Goal: Task Accomplishment & Management: Manage account settings

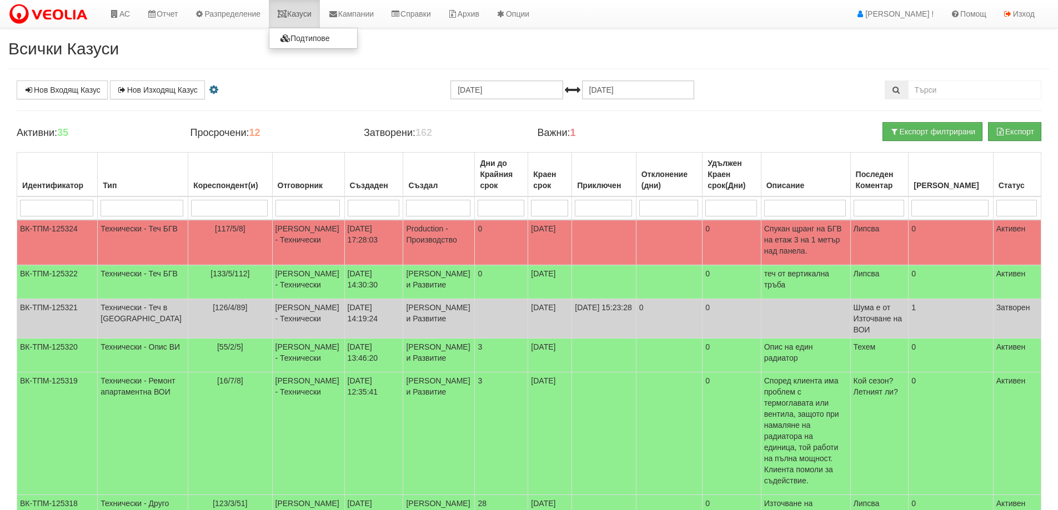
click at [287, 11] on icon at bounding box center [282, 14] width 10 height 8
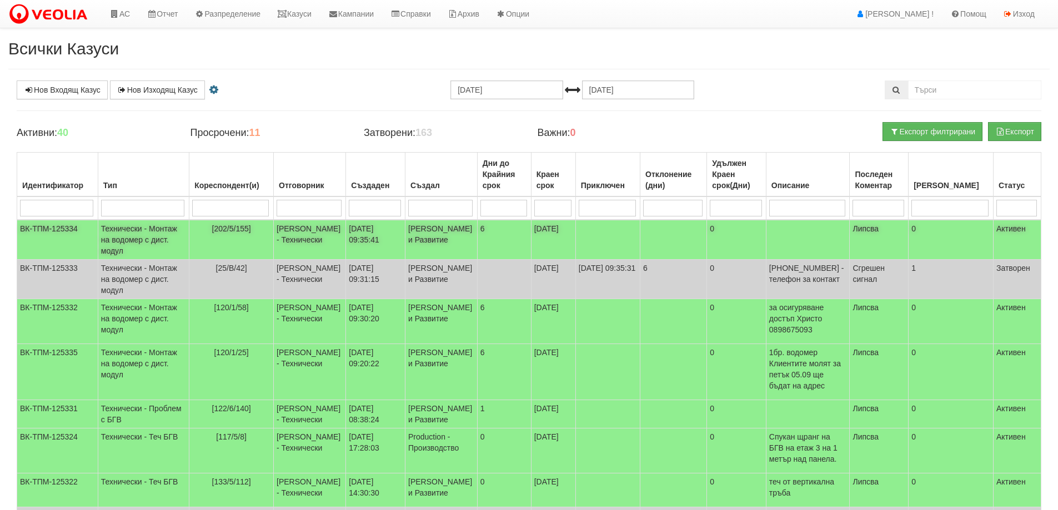
click at [212, 231] on span "[202/5/155]" at bounding box center [231, 228] width 39 height 9
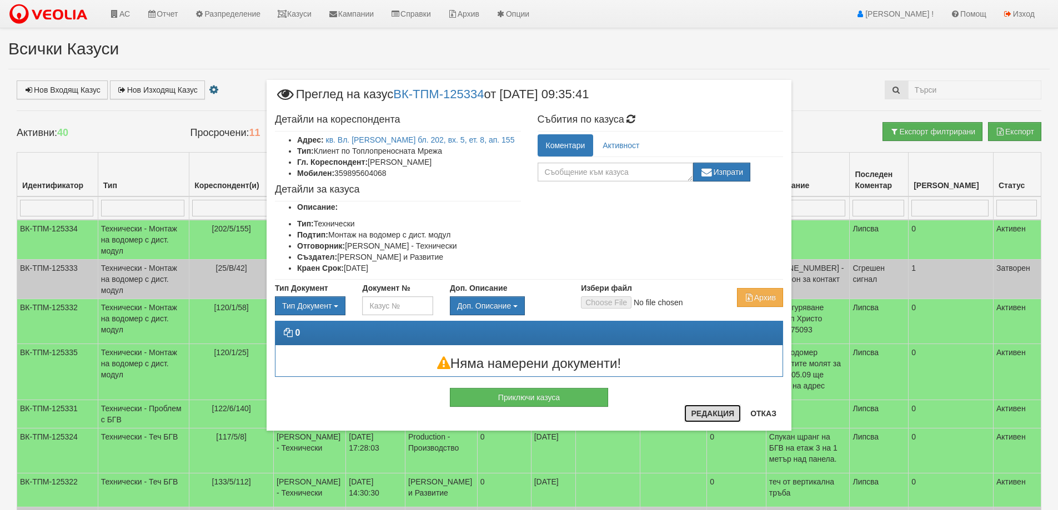
click at [703, 412] on button "Редакция" at bounding box center [712, 414] width 57 height 18
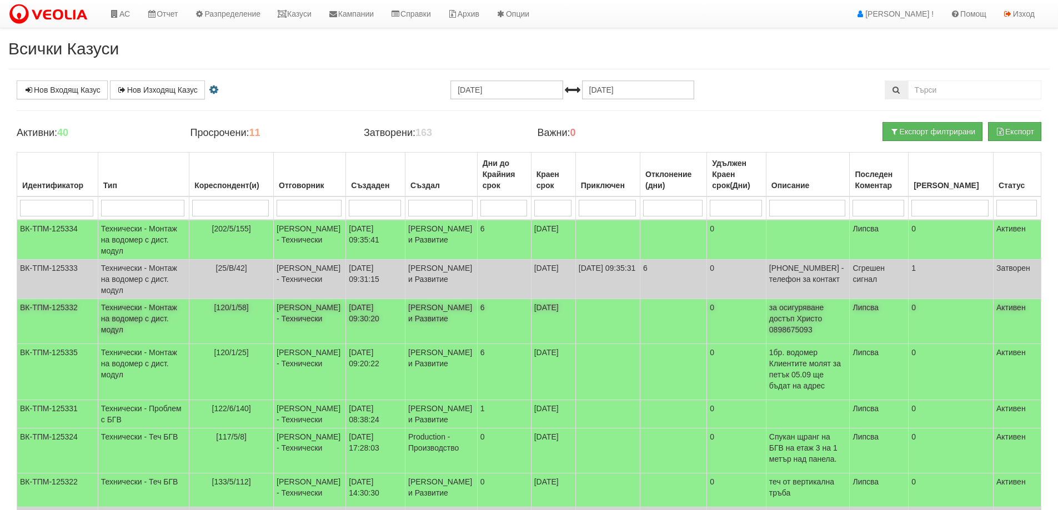
click at [214, 312] on span "[120/1/58]" at bounding box center [231, 307] width 34 height 9
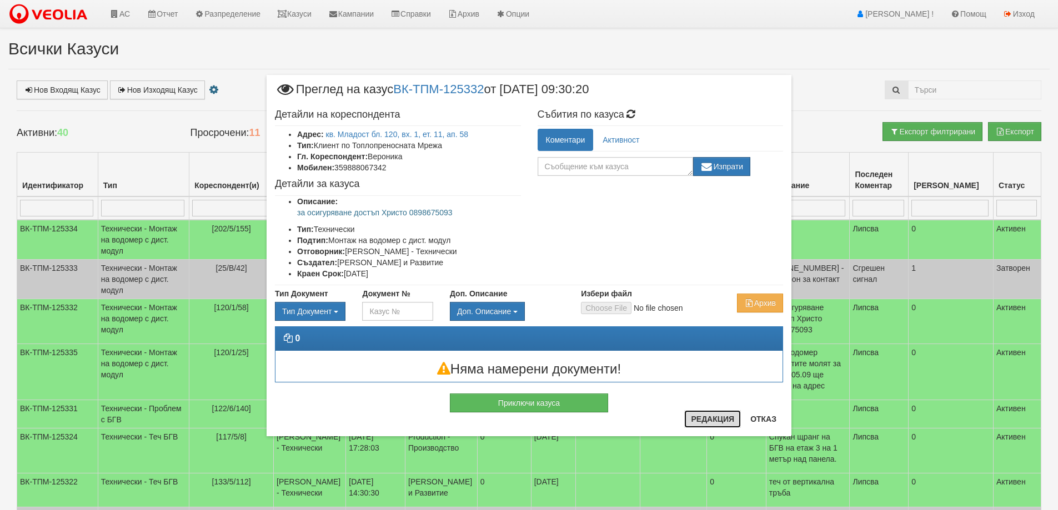
click at [714, 419] on button "Редакция" at bounding box center [712, 419] width 57 height 18
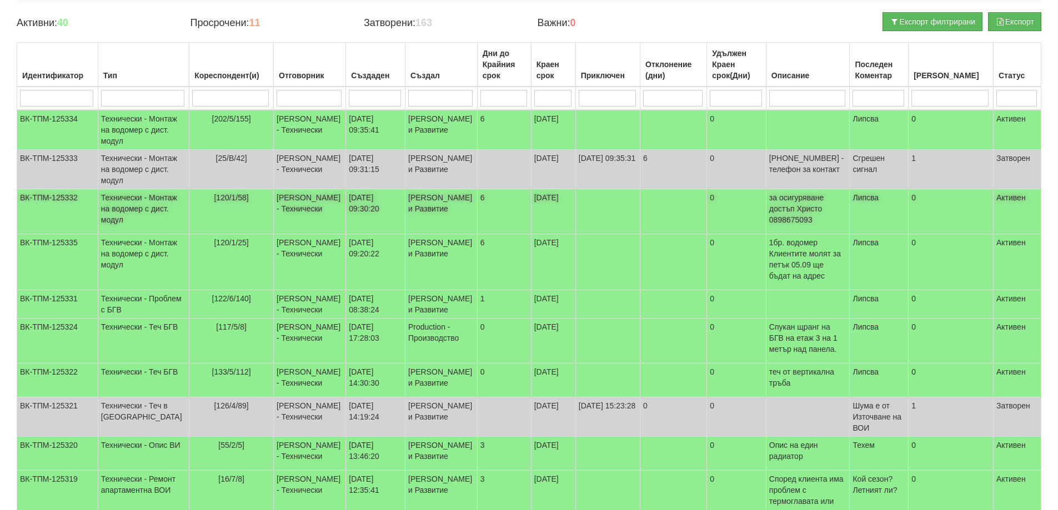
scroll to position [111, 0]
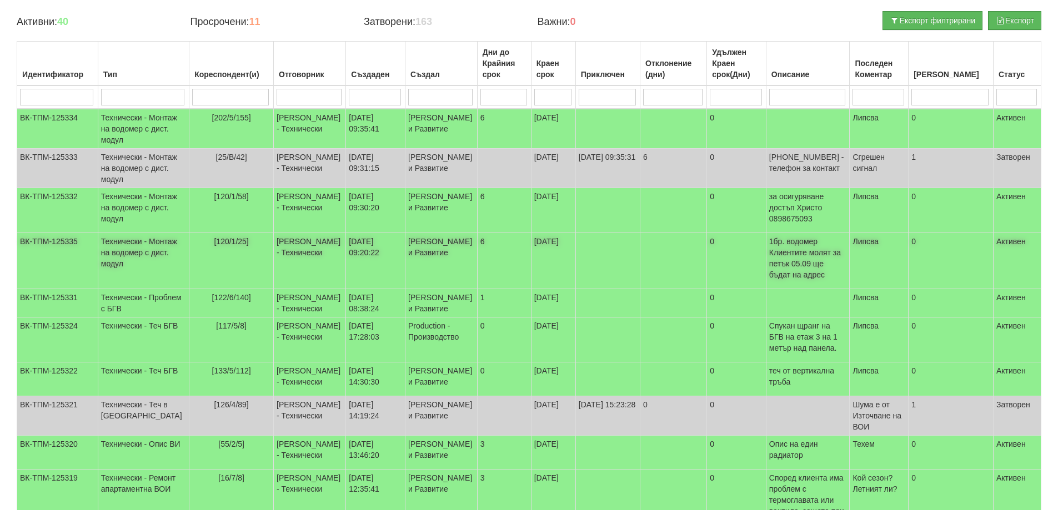
click at [214, 246] on span "[120/1/25]" at bounding box center [231, 241] width 34 height 9
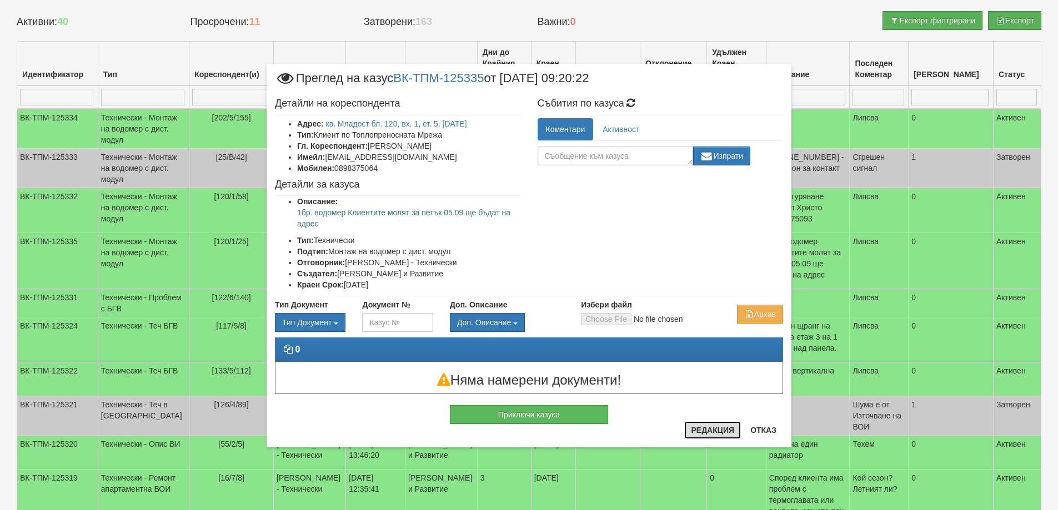
click at [719, 429] on button "Редакция" at bounding box center [712, 430] width 57 height 18
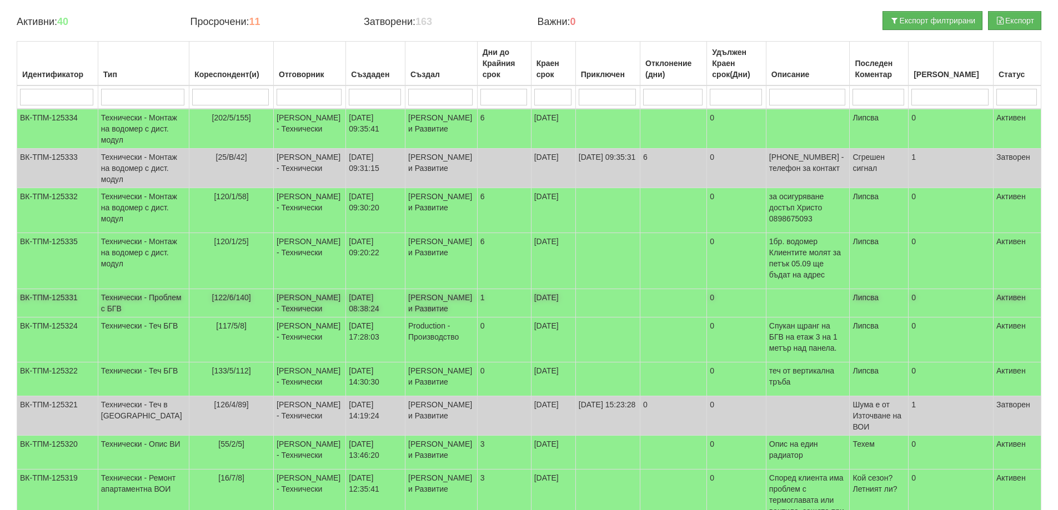
click at [212, 302] on span "[122/6/140]" at bounding box center [231, 297] width 39 height 9
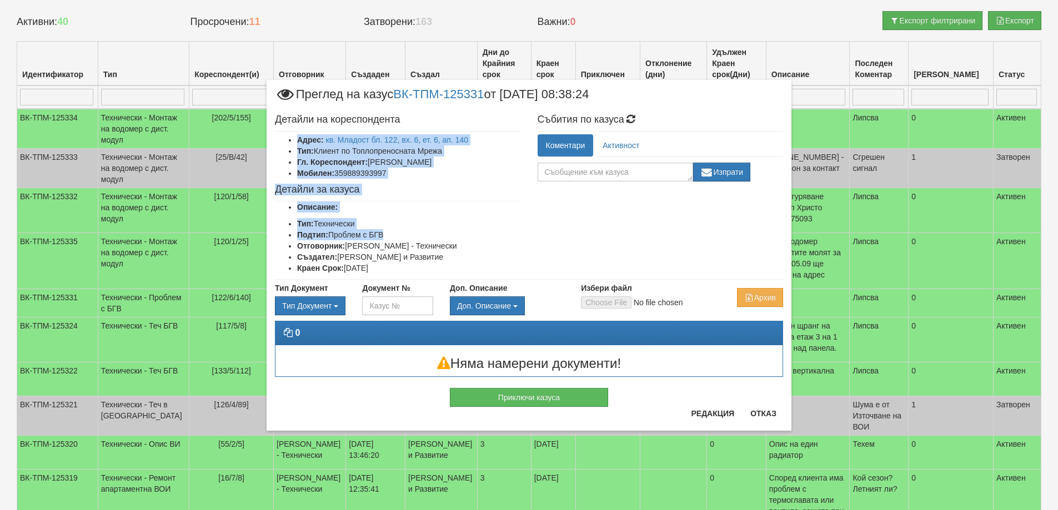
drag, startPoint x: 362, startPoint y: 140, endPoint x: 396, endPoint y: 235, distance: 100.8
click at [396, 235] on div "Детайли на кореспондента Адрес: кв. Младост бл. 122, вх. 6, ет. 6, ап. 140 Тип:…" at bounding box center [397, 194] width 263 height 170
copy div "Адрес: кв. Младост бл. 122, вх. 6, ет. 6, ап. 140 Тип: Клиент по Топлопреноснат…"
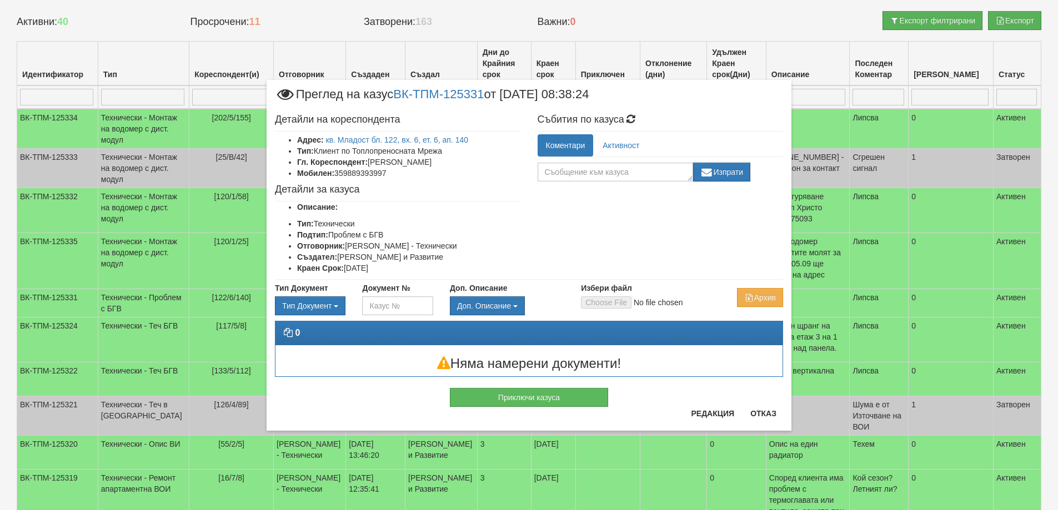
drag, startPoint x: 341, startPoint y: 405, endPoint x: 439, endPoint y: 409, distance: 97.8
click at [341, 404] on div "Приключи казуса" at bounding box center [528, 392] width 525 height 30
click at [717, 415] on button "Редакция" at bounding box center [712, 414] width 57 height 18
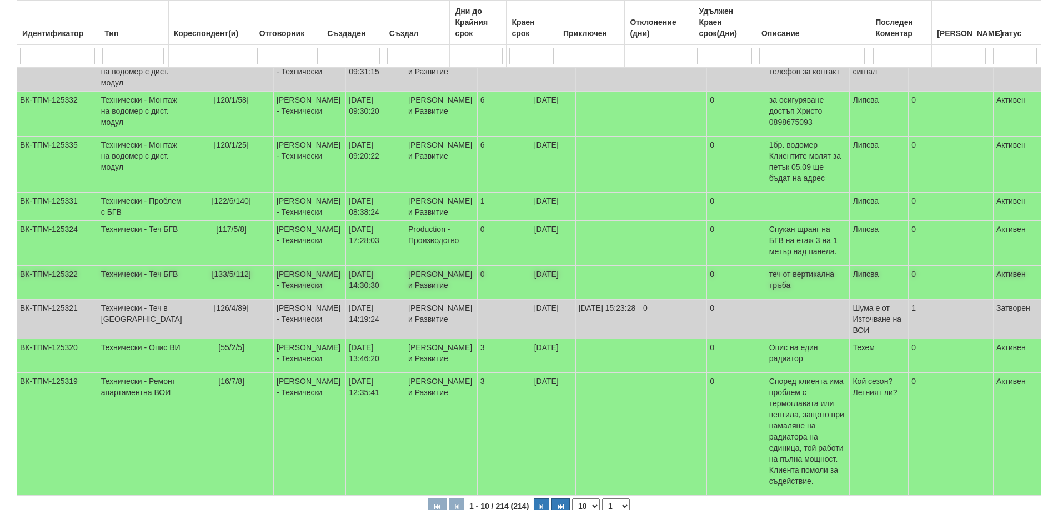
scroll to position [222, 0]
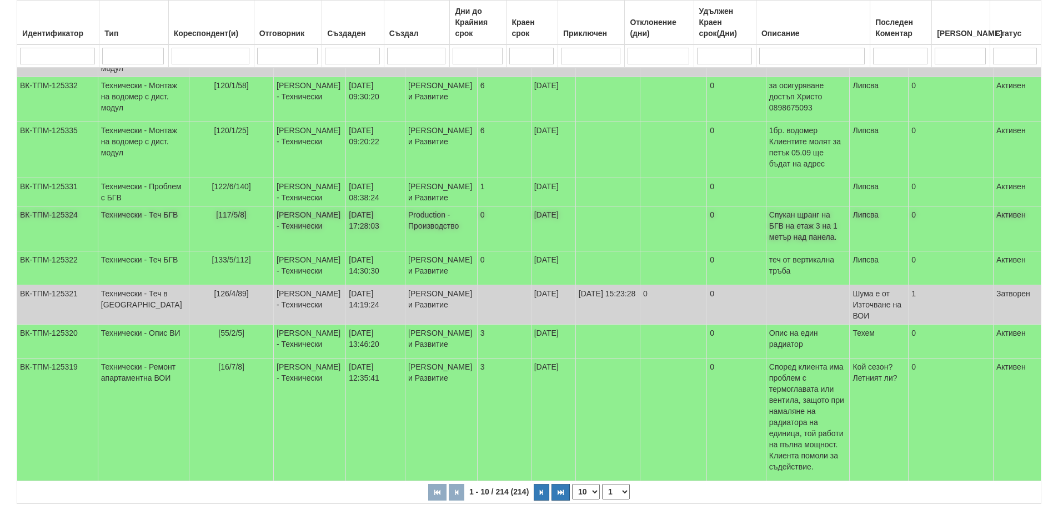
click at [216, 219] on span "[117/5/8]" at bounding box center [231, 214] width 31 height 9
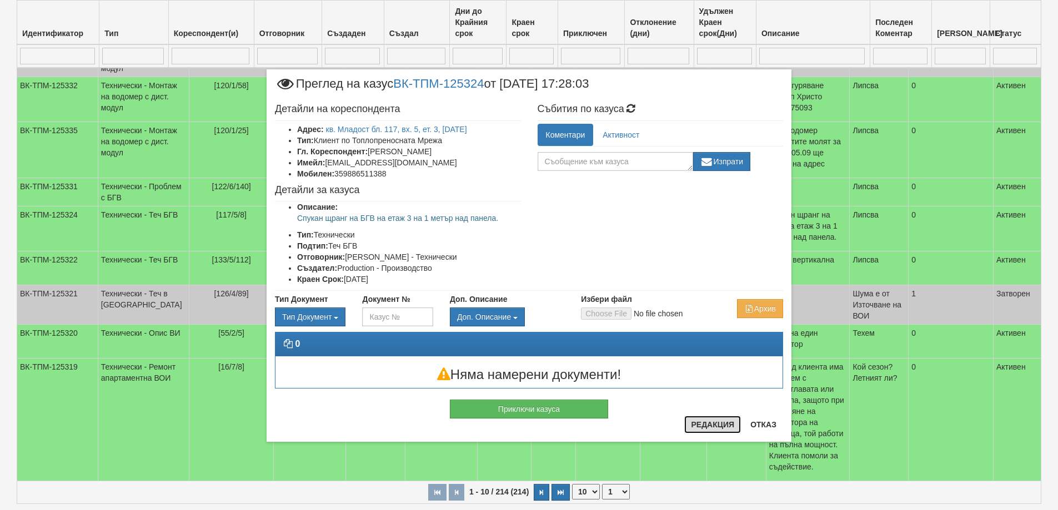
click at [699, 425] on button "Редакция" at bounding box center [712, 425] width 57 height 18
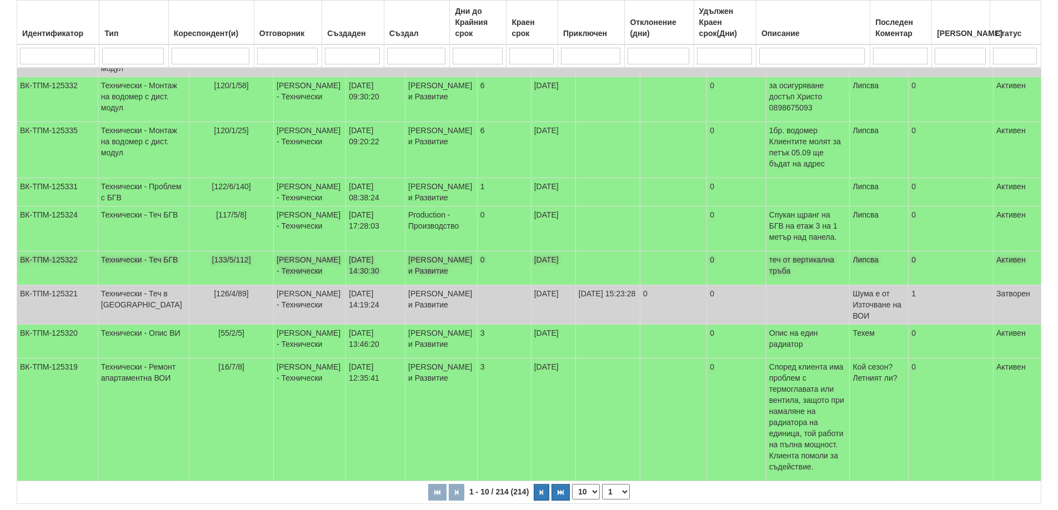
click at [215, 264] on span "[133/5/112]" at bounding box center [231, 259] width 39 height 9
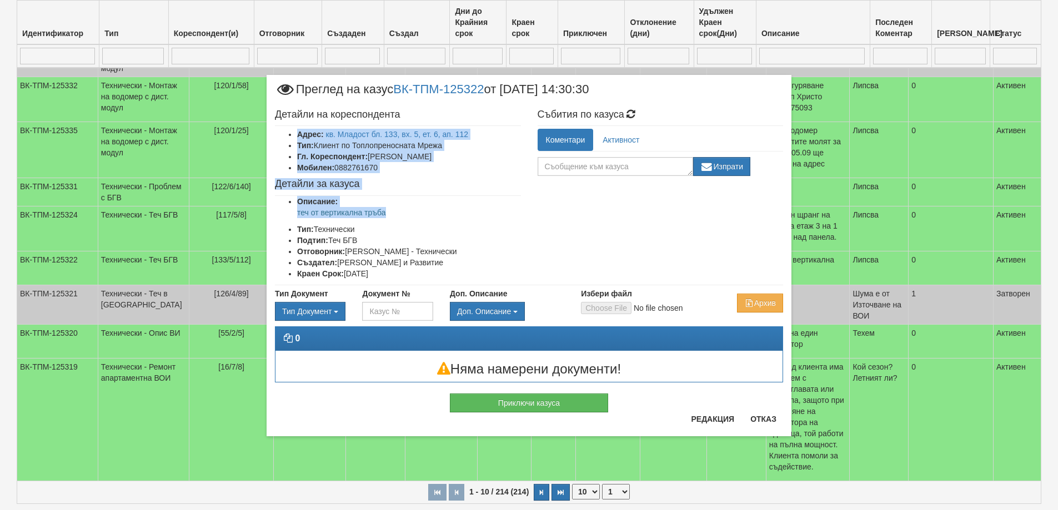
drag, startPoint x: 288, startPoint y: 137, endPoint x: 391, endPoint y: 215, distance: 129.9
click at [391, 215] on div "Детайли на кореспондента Адрес: кв. Младост бл. 133, вх. 5, ет. 6, ап. 112 Тип:…" at bounding box center [397, 195] width 263 height 182
copy div "Адрес: кв. Младост бл. 133, вх. 5, ет. 6, ап. 112 Тип: Клиент по Топлопреноснат…"
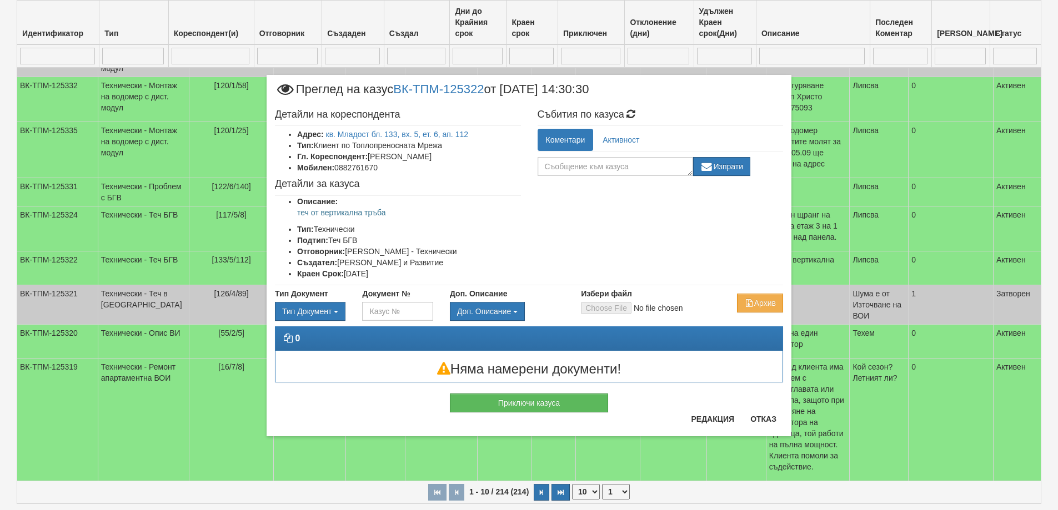
click at [369, 416] on div "× Преглед на казус ВК-ТПМ-125322 от 01/09/2025 14:30:30 Детайли на кореспондент…" at bounding box center [528, 256] width 525 height 362
click at [762, 421] on button "Отказ" at bounding box center [762, 419] width 39 height 18
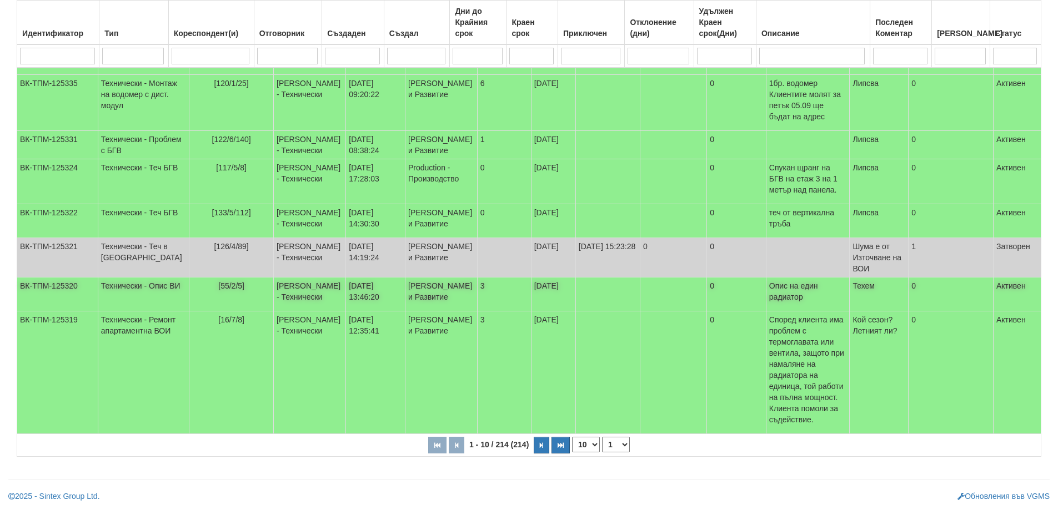
scroll to position [314, 0]
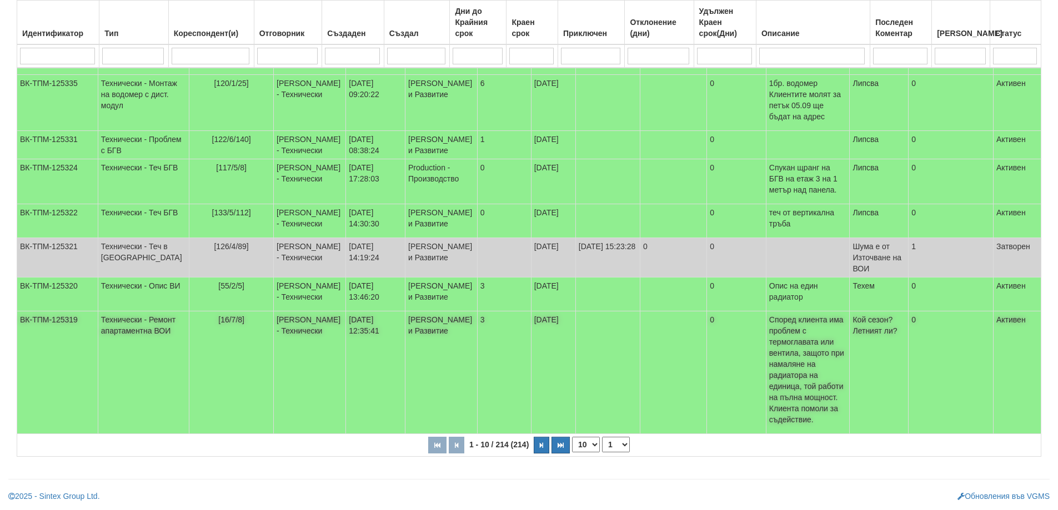
click at [218, 324] on span "[16/7/8]" at bounding box center [231, 319] width 26 height 9
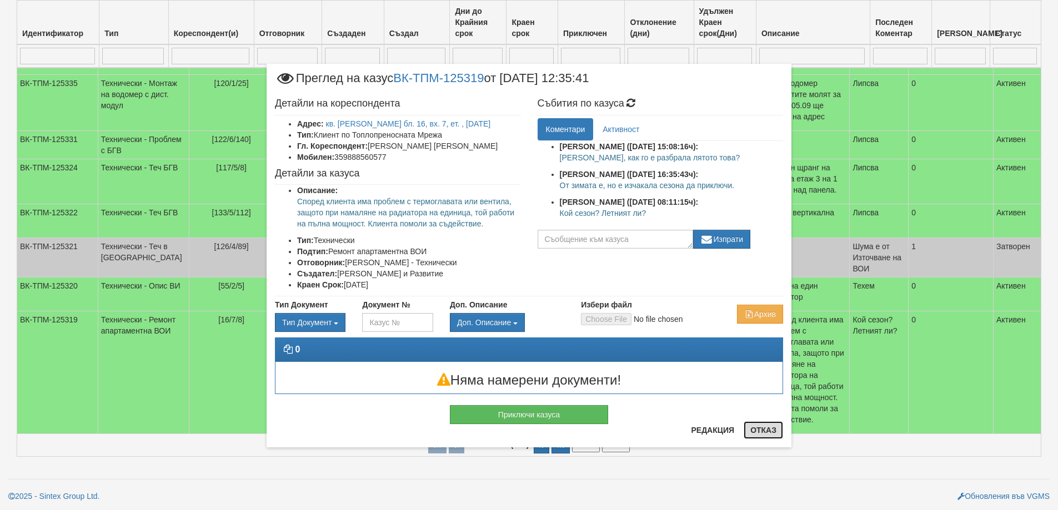
click at [767, 427] on button "Отказ" at bounding box center [762, 430] width 39 height 18
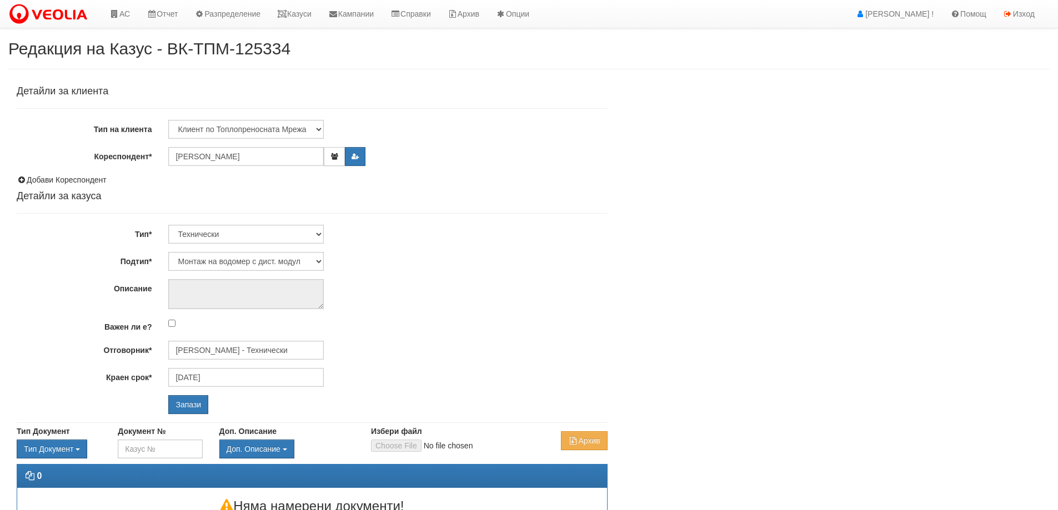
select select "Монтаж на водомер с дист. модул"
click at [241, 353] on input "[PERSON_NAME] - Технически" at bounding box center [245, 350] width 155 height 19
click at [239, 366] on div "[PERSON_NAME] - Технически" at bounding box center [485, 368] width 632 height 14
type input "[PERSON_NAME] - Технически"
click at [190, 401] on input "Запази" at bounding box center [188, 404] width 40 height 19
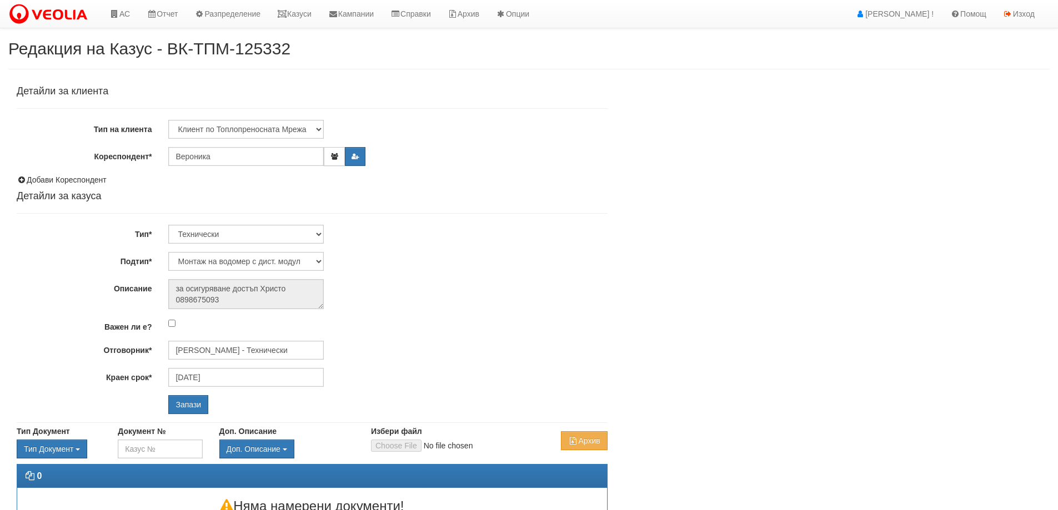
select select "Монтаж на водомер с дист. модул"
click at [262, 343] on input "[PERSON_NAME] - Технически" at bounding box center [245, 350] width 155 height 19
click at [261, 366] on div "[PERSON_NAME] - Технически" at bounding box center [485, 368] width 632 height 14
type input "[PERSON_NAME] - Технически"
click at [193, 407] on input "Запази" at bounding box center [188, 404] width 40 height 19
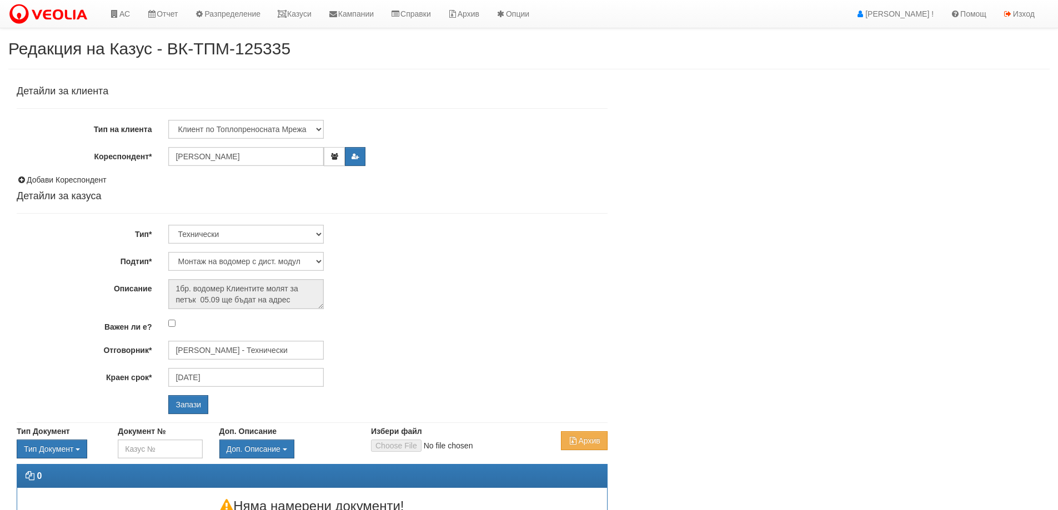
select select "Монтаж на водомер с дист. модул"
click at [209, 353] on input "[PERSON_NAME] - Технически" at bounding box center [245, 350] width 155 height 19
click at [215, 366] on div "[PERSON_NAME] - Технически" at bounding box center [485, 368] width 632 height 14
type input "[PERSON_NAME] - Технически"
click at [181, 412] on input "Запази" at bounding box center [188, 404] width 40 height 19
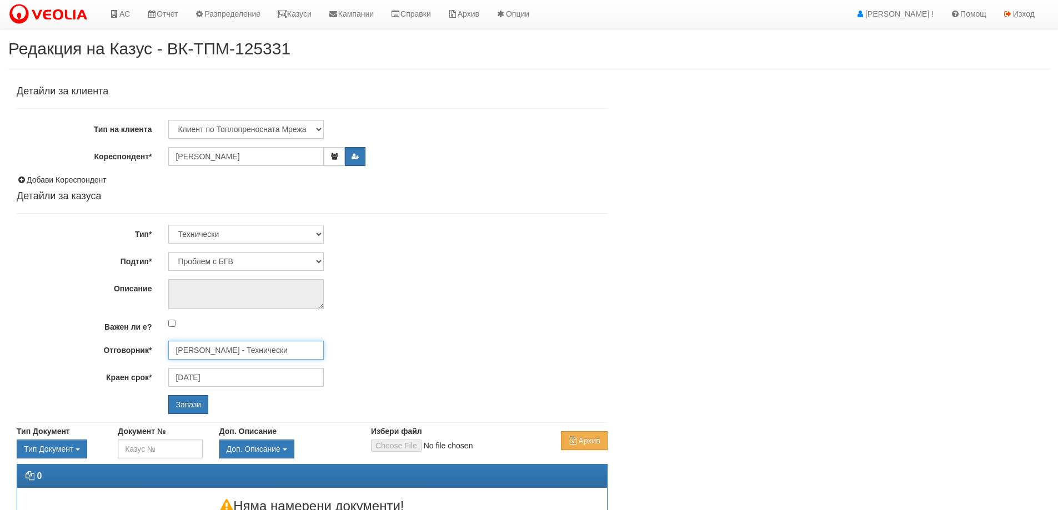
click at [256, 351] on input "[PERSON_NAME] - Технически" at bounding box center [245, 350] width 155 height 19
click at [253, 366] on div "Диян Стоянов - Технически" at bounding box center [485, 368] width 632 height 14
type input "Диян Стоянов - Технически"
click at [191, 407] on input "Запази" at bounding box center [188, 404] width 40 height 19
select select "Теч БГВ"
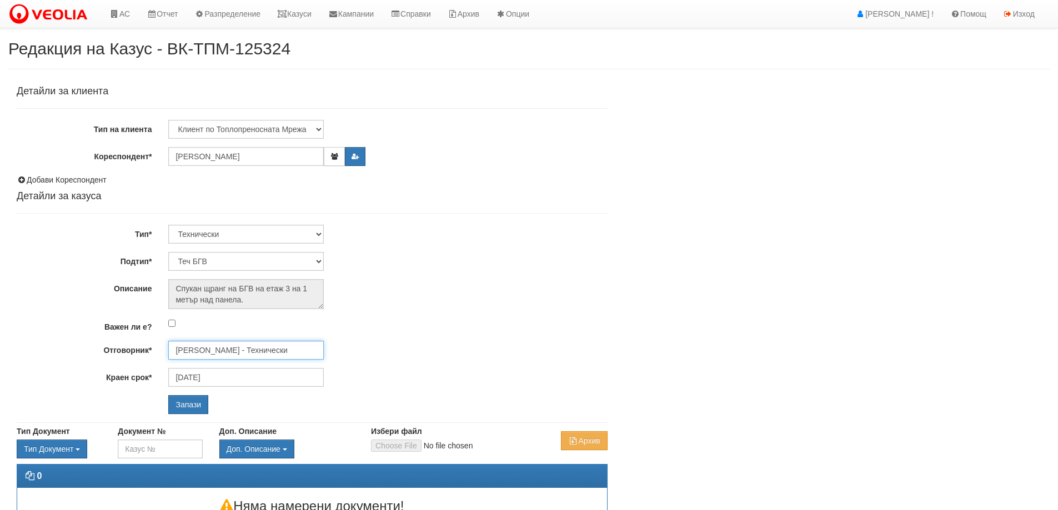
click at [259, 347] on input "[PERSON_NAME] - Технически" at bounding box center [245, 350] width 155 height 19
click at [223, 370] on div "Слави Славов - Технически" at bounding box center [485, 368] width 632 height 14
type input "Слави Славов - Технически"
click at [189, 407] on input "Запази" at bounding box center [188, 404] width 40 height 19
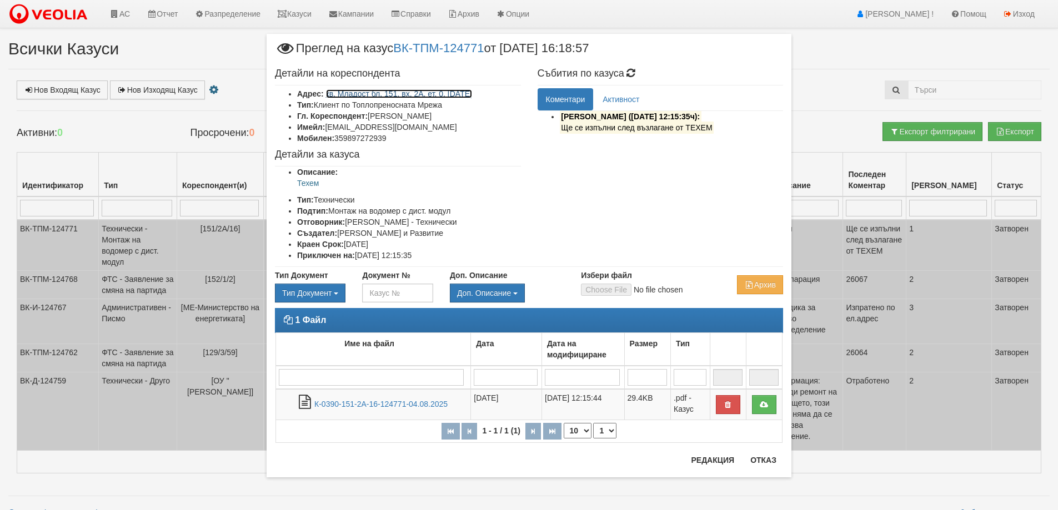
click at [403, 95] on link "кв. Младост бл. 151, вх. 2А, ет. 0, [DATE]" at bounding box center [399, 93] width 146 height 9
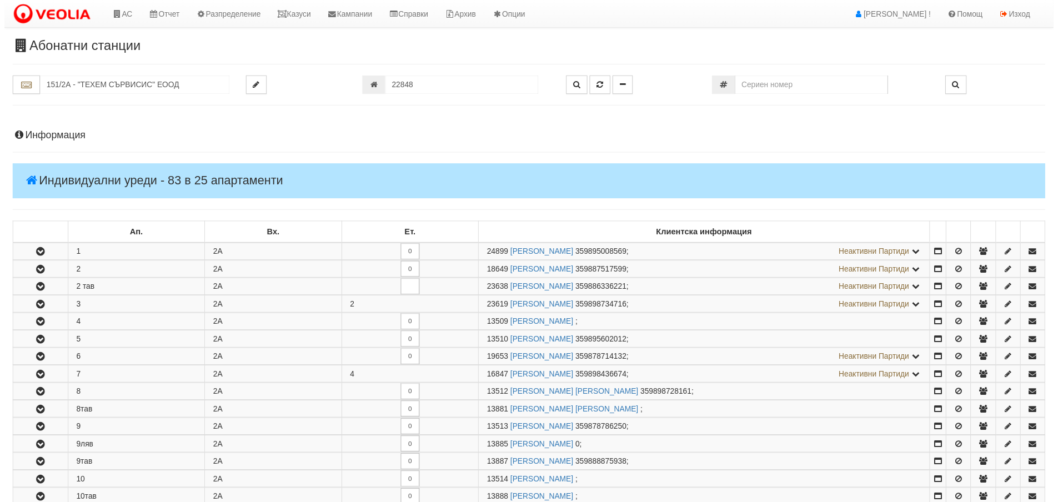
scroll to position [460, 0]
